Goal: Task Accomplishment & Management: Manage account settings

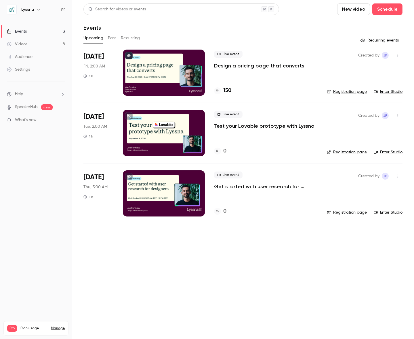
click at [272, 125] on p "Test your Lovable prototype with Lyssna" at bounding box center [264, 125] width 100 height 7
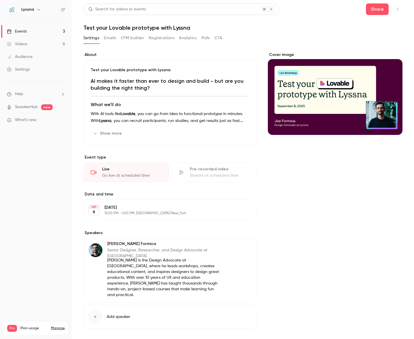
click at [401, 11] on button "button" at bounding box center [398, 9] width 9 height 9
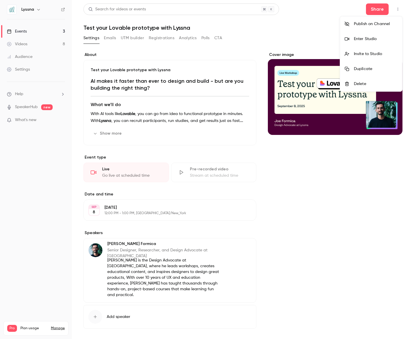
click at [272, 35] on div at bounding box center [207, 169] width 414 height 339
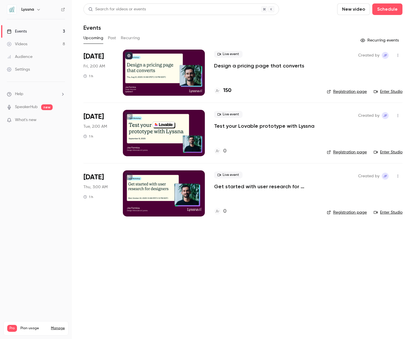
click at [241, 186] on p "Get started with user research for designers" at bounding box center [266, 186] width 104 height 7
click at [280, 68] on p "Design a pricing page that converts" at bounding box center [259, 65] width 90 height 7
click at [339, 153] on link "Registration page" at bounding box center [347, 152] width 40 height 6
click at [224, 126] on p "Test your Lovable prototype with Lyssna" at bounding box center [264, 125] width 100 height 7
